Goal: Information Seeking & Learning: Check status

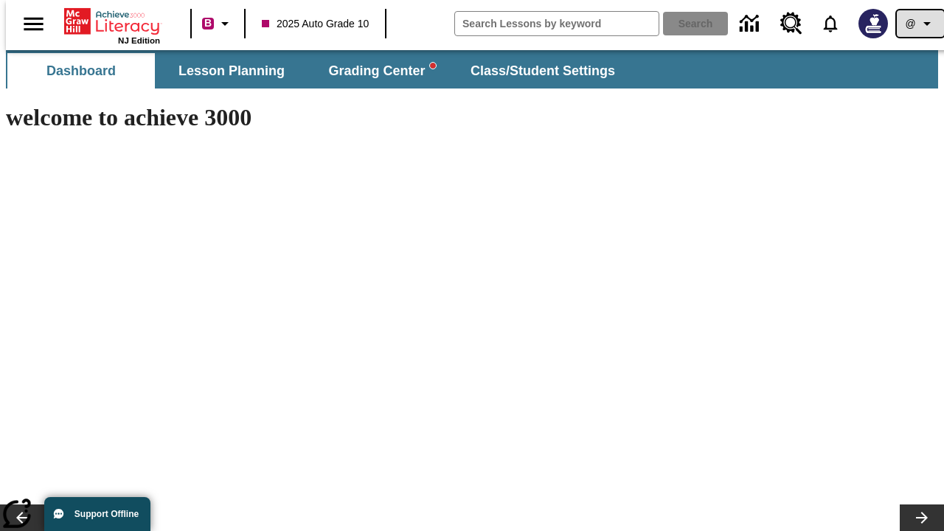
click at [918, 24] on icon "Profile/Settings" at bounding box center [927, 24] width 18 height 18
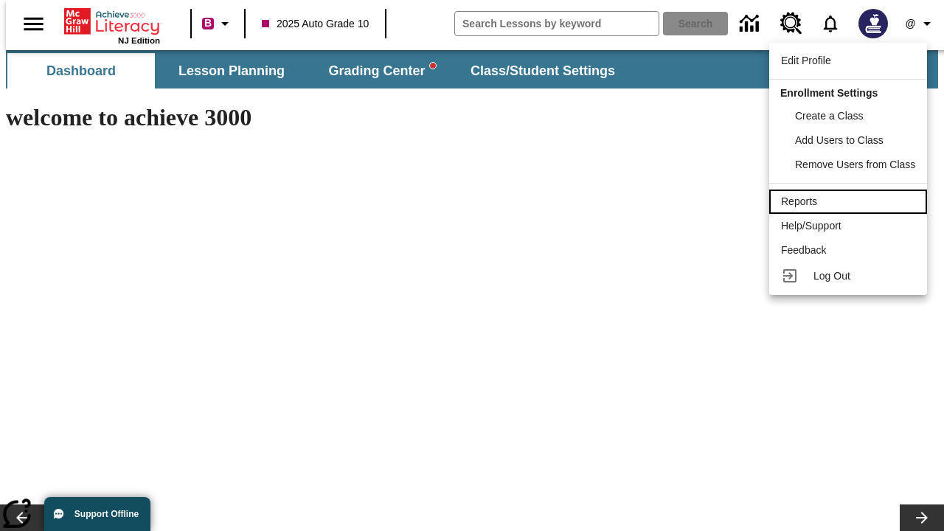
click at [851, 201] on div "Reports" at bounding box center [848, 201] width 134 height 15
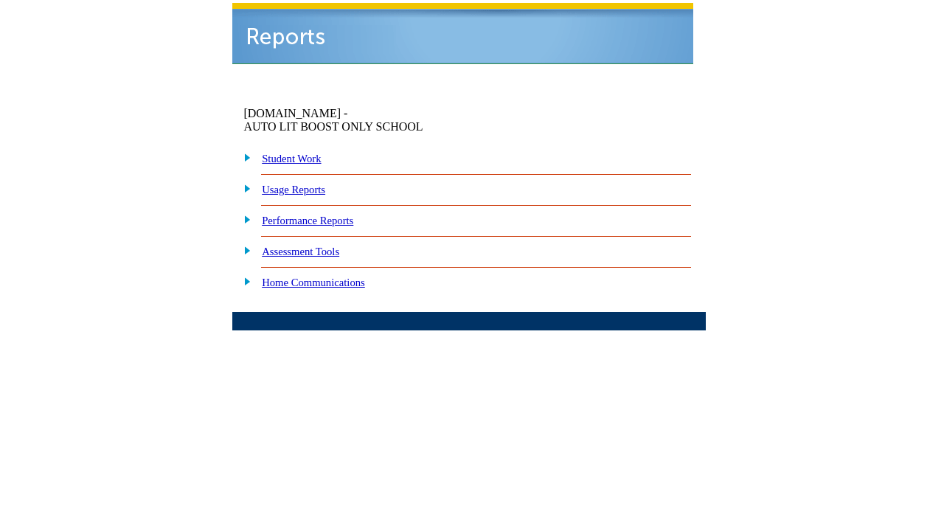
click at [328, 215] on link "Performance Reports" at bounding box center [307, 221] width 91 height 12
click at [0, 0] on link "How are my students performing on reading skills?" at bounding box center [0, 0] width 0 height 0
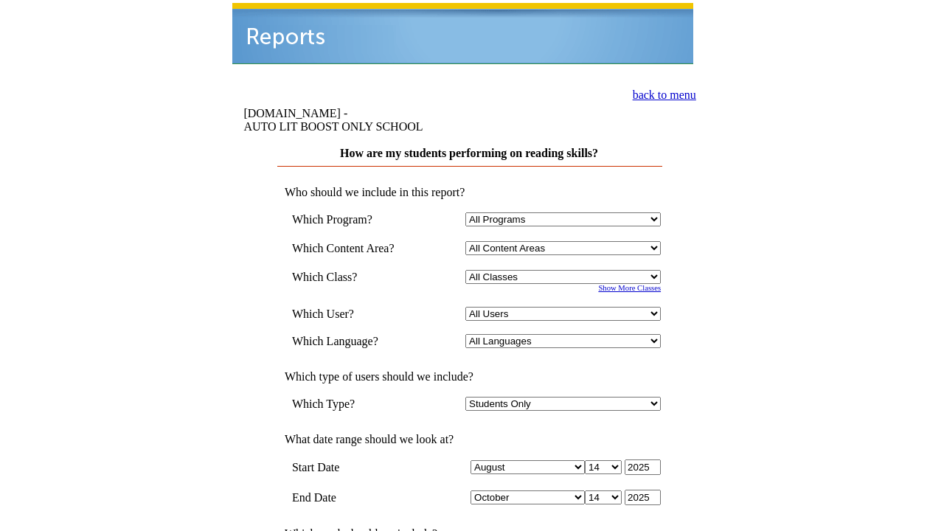
select select "4"
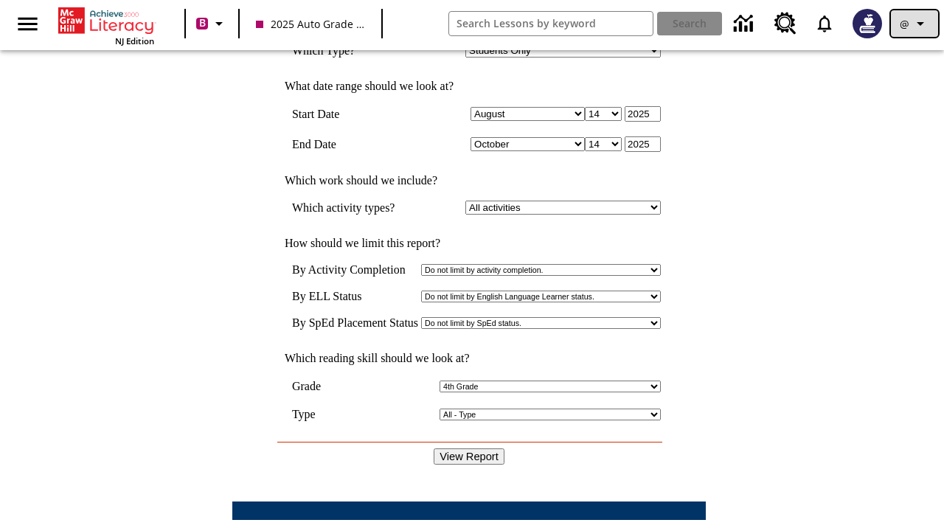
click at [915, 24] on icon "Profile/Settings" at bounding box center [921, 24] width 18 height 18
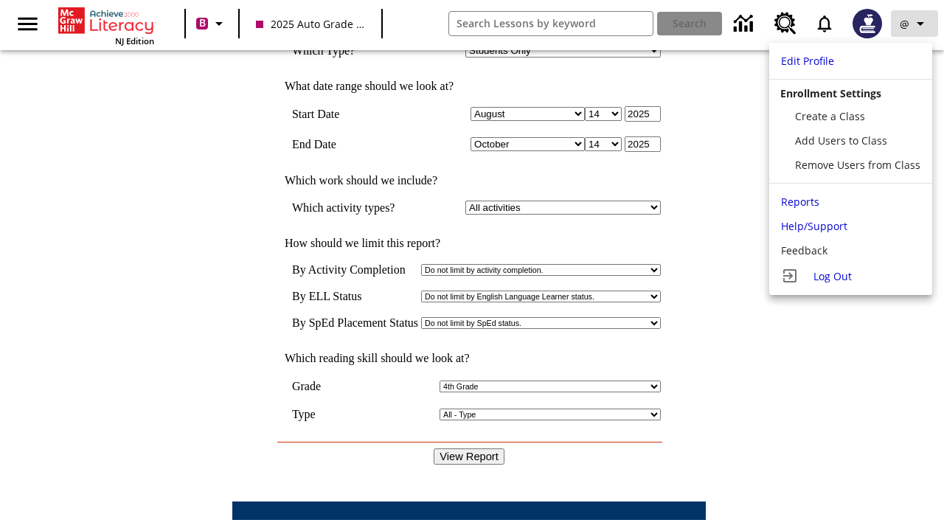
scroll to position [0, 0]
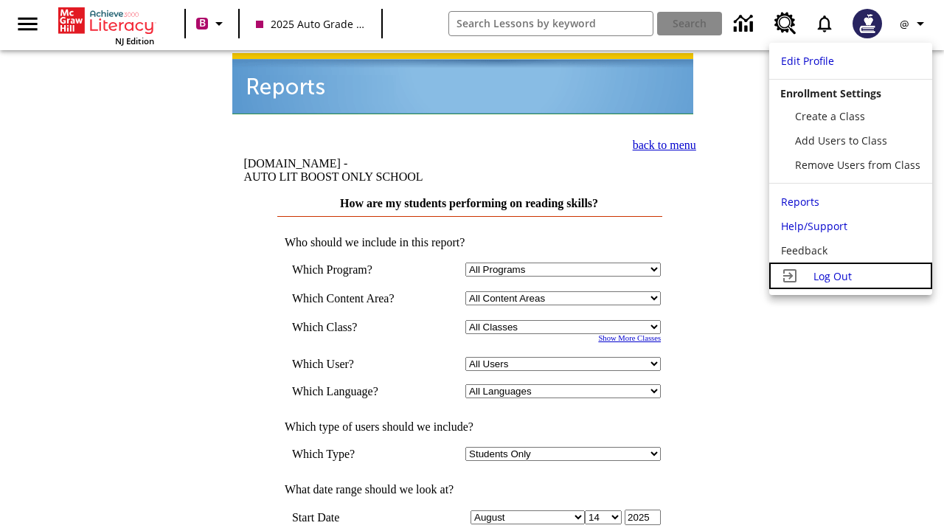
click at [851, 276] on span "Log Out" at bounding box center [833, 276] width 38 height 14
